Goal: Book appointment/travel/reservation

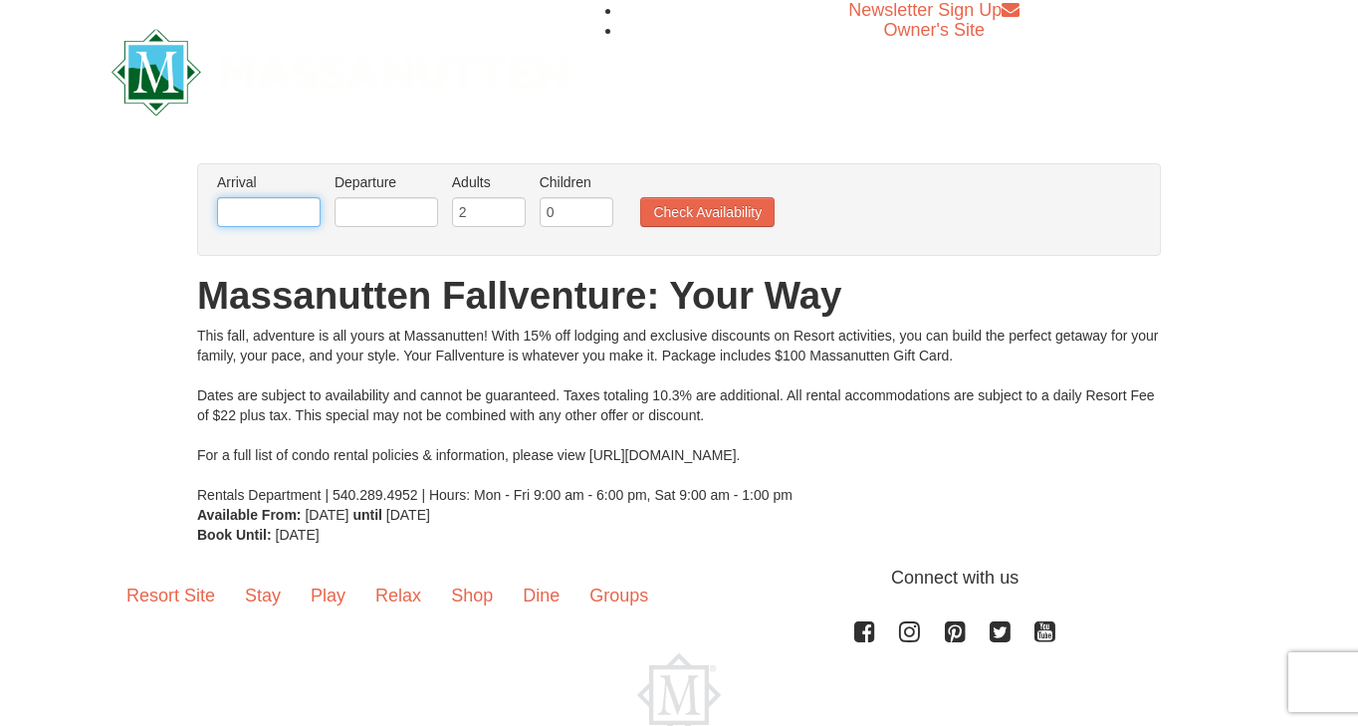
click at [285, 214] on input "text" at bounding box center [269, 212] width 104 height 30
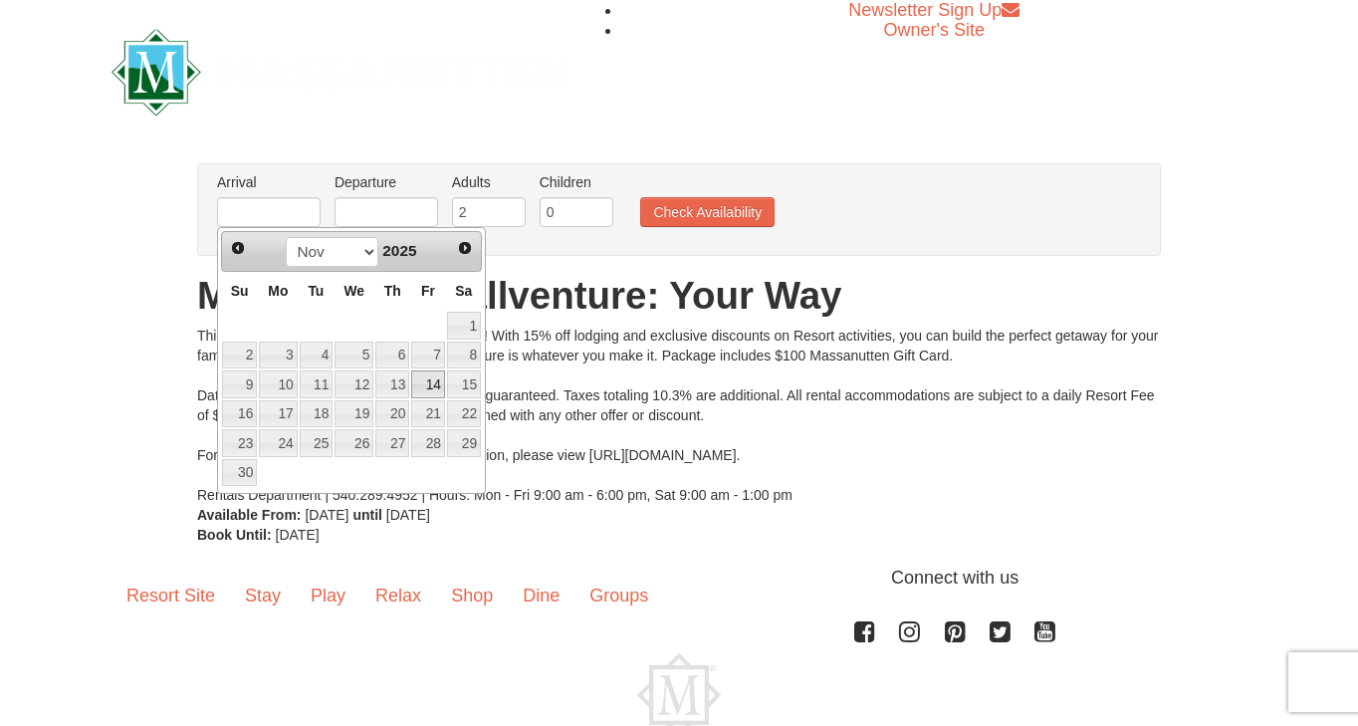
click at [424, 383] on link "14" at bounding box center [428, 384] width 34 height 28
type input "[DATE]"
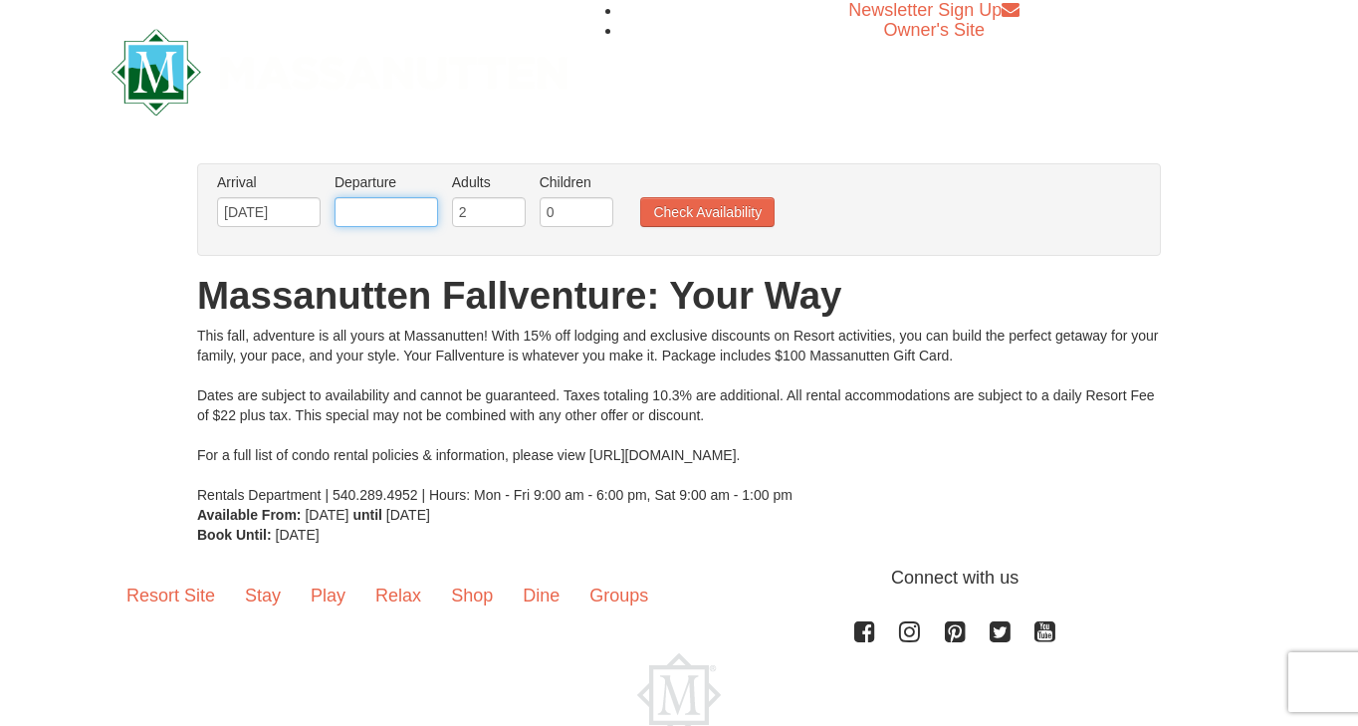
click at [424, 216] on input "text" at bounding box center [386, 212] width 104 height 30
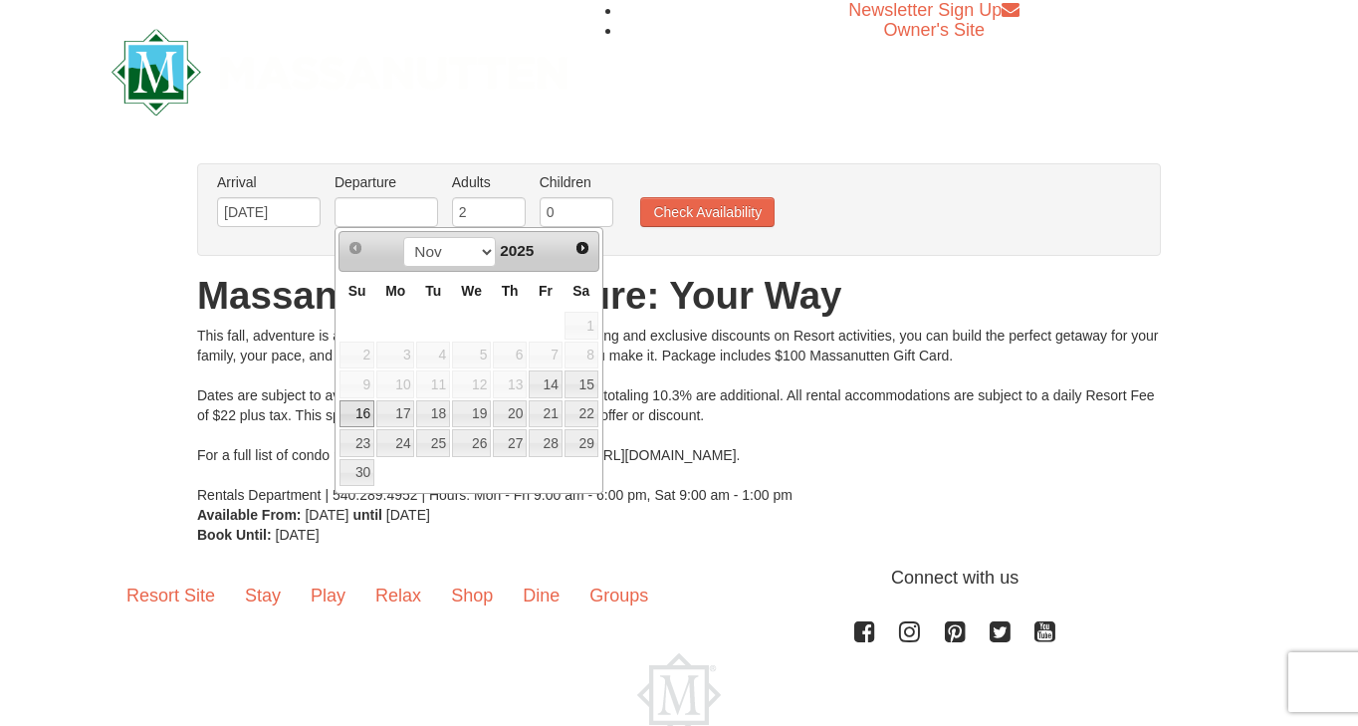
click at [366, 407] on link "16" at bounding box center [356, 414] width 35 height 28
type input "[DATE]"
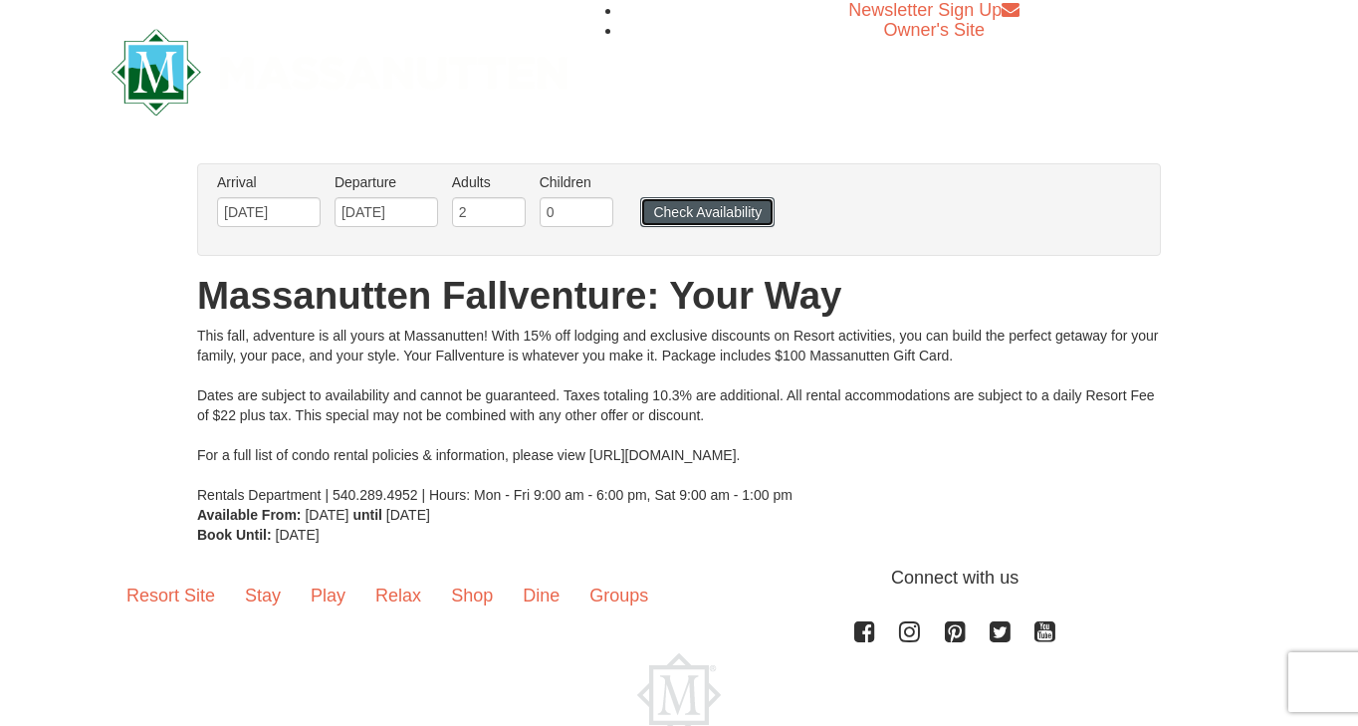
click at [719, 216] on button "Check Availability" at bounding box center [707, 212] width 134 height 30
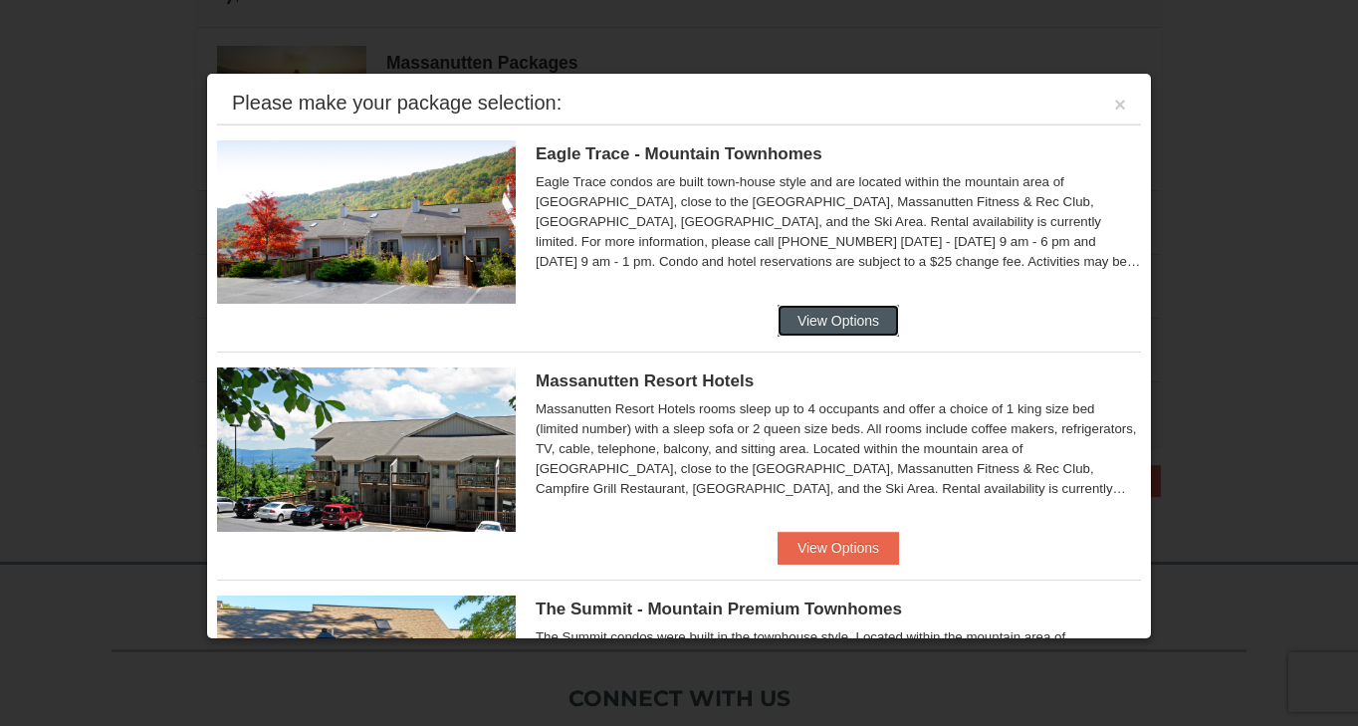
click at [835, 320] on button "View Options" at bounding box center [837, 321] width 121 height 32
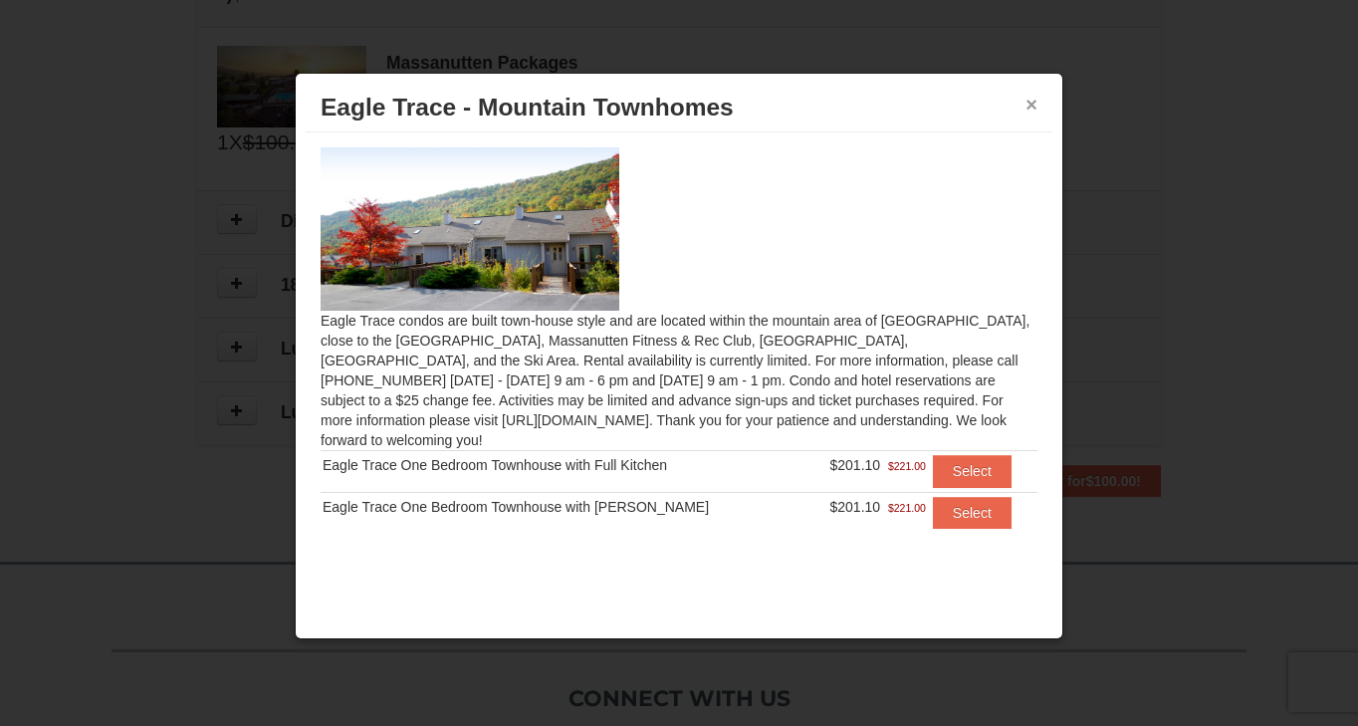
click at [1031, 106] on button "×" at bounding box center [1031, 105] width 12 height 20
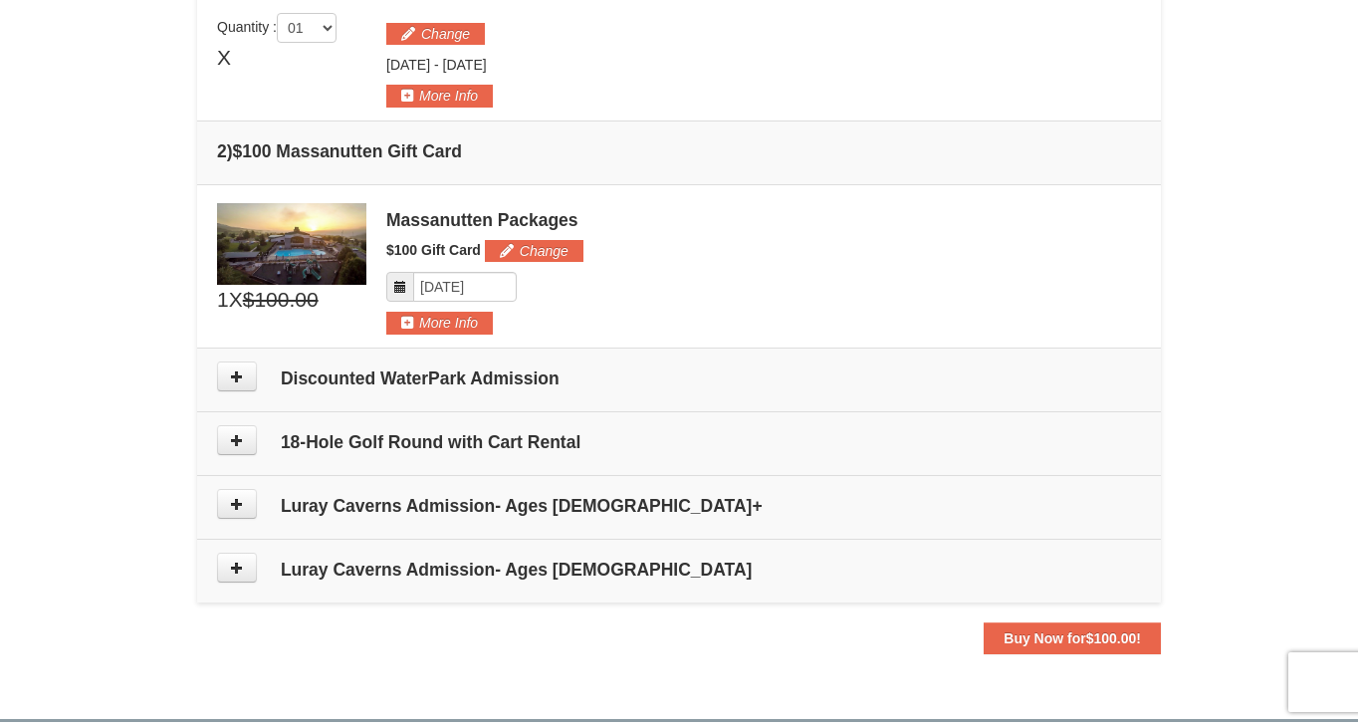
scroll to position [616, 0]
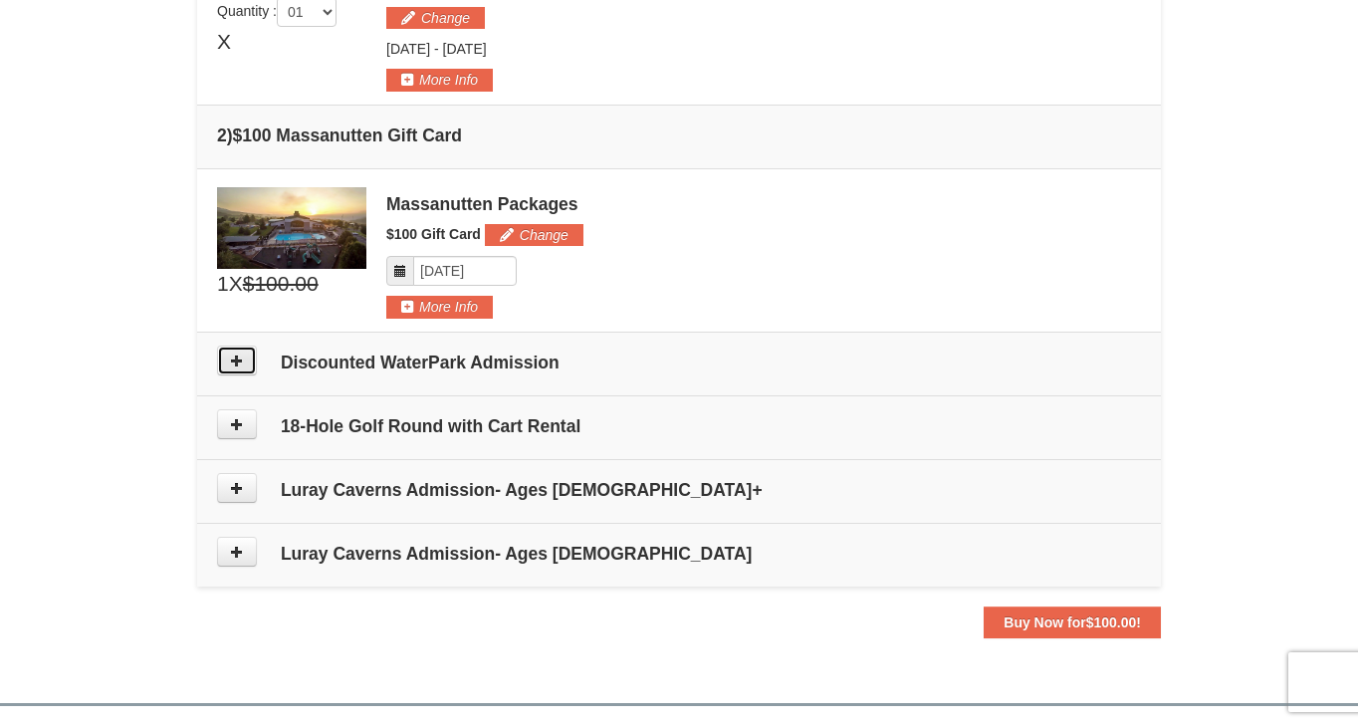
click at [232, 363] on icon at bounding box center [237, 360] width 14 height 14
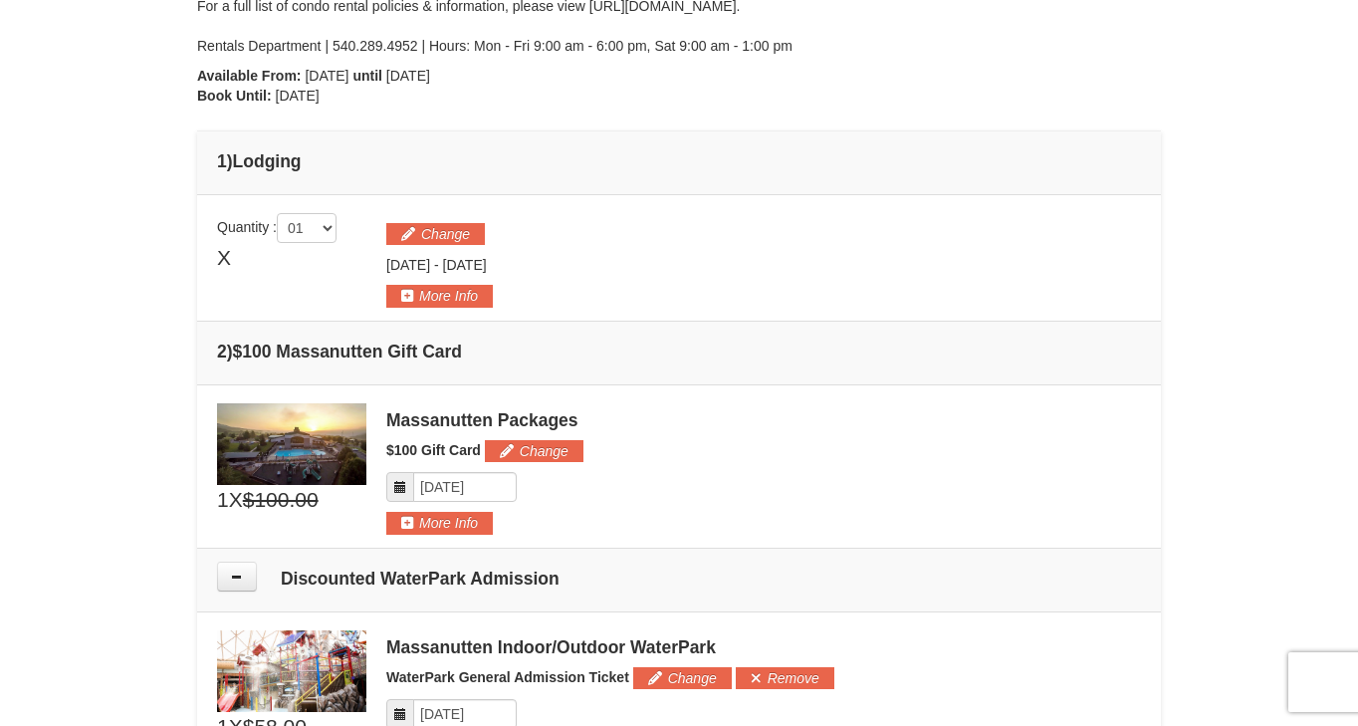
scroll to position [0, 0]
